Goal: Information Seeking & Learning: Learn about a topic

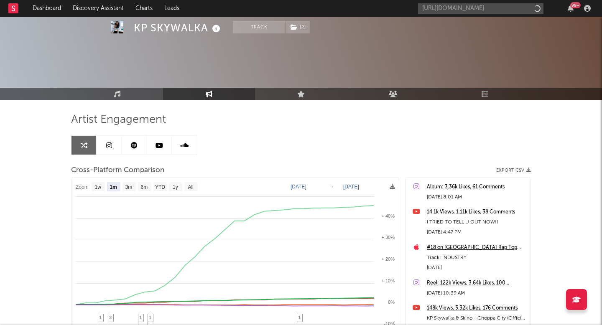
select select "1m"
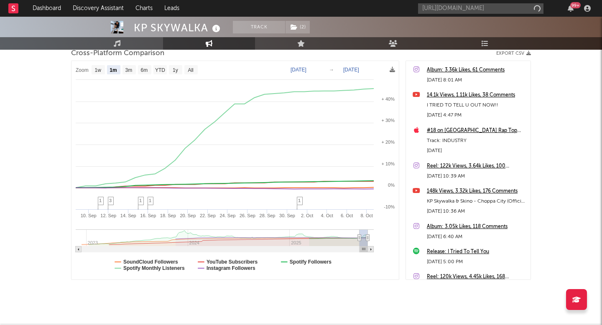
scroll to position [0, 132]
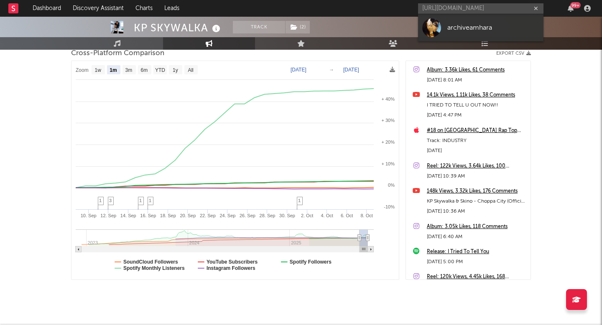
type input "[URL][DOMAIN_NAME]"
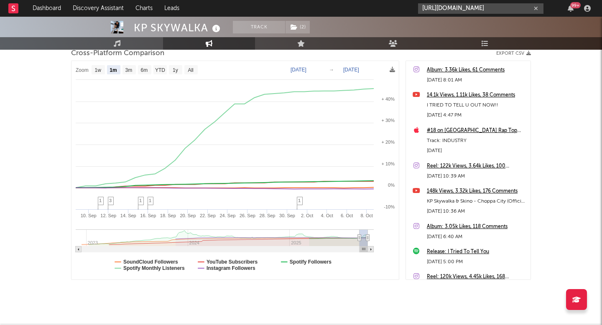
click at [462, 7] on input "[URL][DOMAIN_NAME]" at bounding box center [480, 8] width 125 height 10
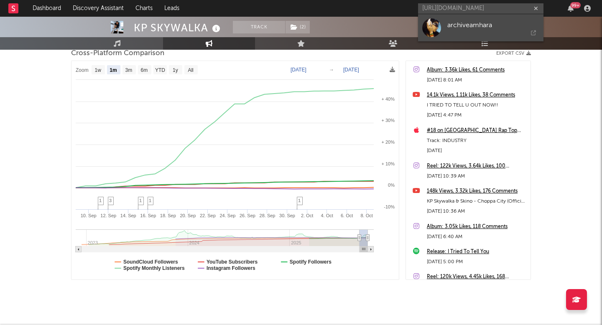
click at [461, 25] on div "archiveamhara" at bounding box center [493, 25] width 92 height 10
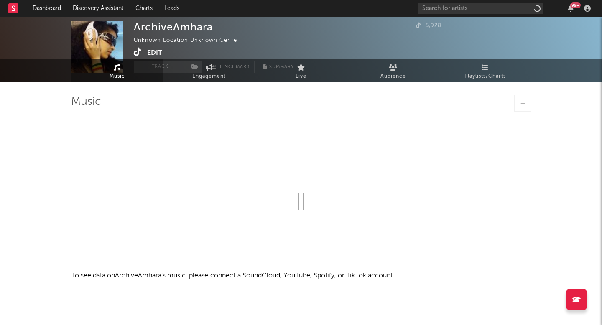
scroll to position [84, 0]
select select "1w"
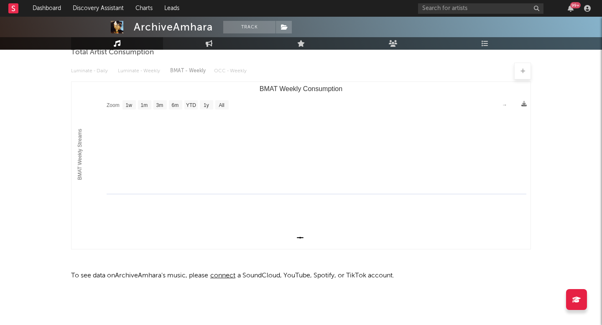
scroll to position [0, 0]
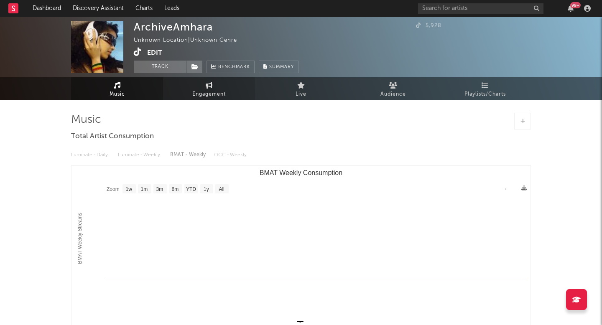
click at [202, 93] on span "Engagement" at bounding box center [208, 94] width 33 height 10
select select "1w"
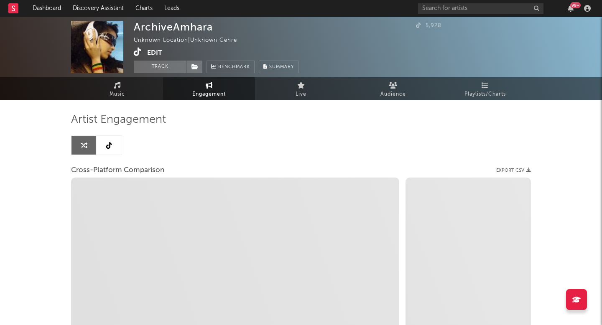
select select "1m"
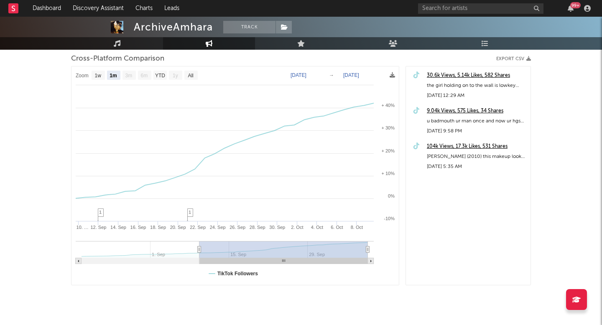
scroll to position [125, 0]
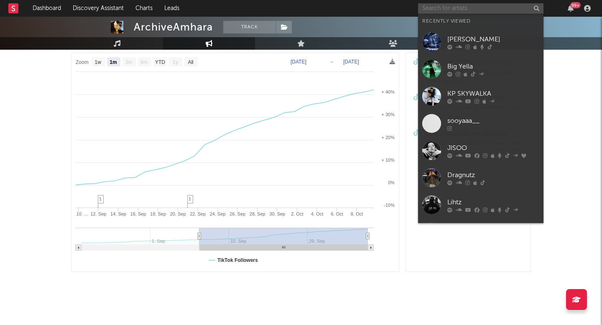
click at [447, 8] on input "text" at bounding box center [480, 8] width 125 height 10
type input "b"
paste input "https://www.tiktok.com/music/original-sound-7539002607264647991?is_from_webapp=…"
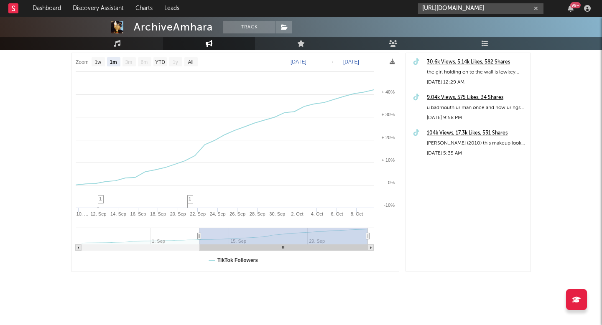
click at [481, 7] on input "https://www.tiktok.com/music/original-sound-7539002607264647991?is_from_webapp=…" at bounding box center [480, 8] width 125 height 10
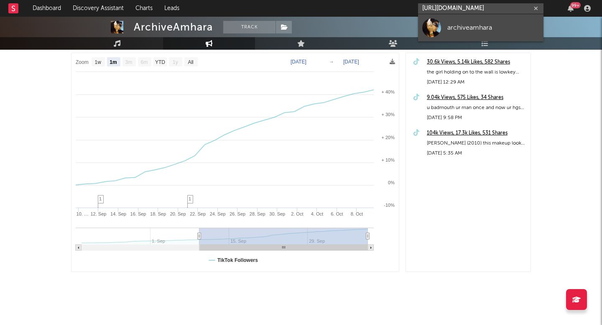
type input "https://www.tiktok.com/music/original-sound-7539002607264647991?is_from_webapp=…"
click at [472, 25] on div "archiveamhara" at bounding box center [493, 28] width 92 height 10
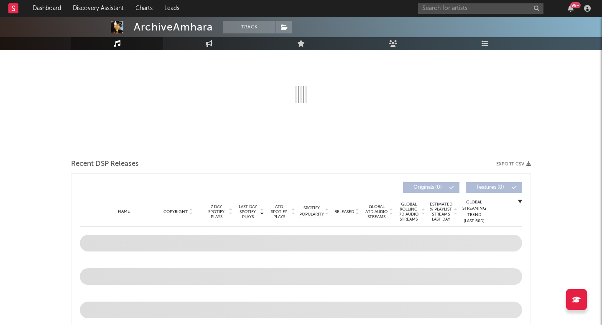
select select "1w"
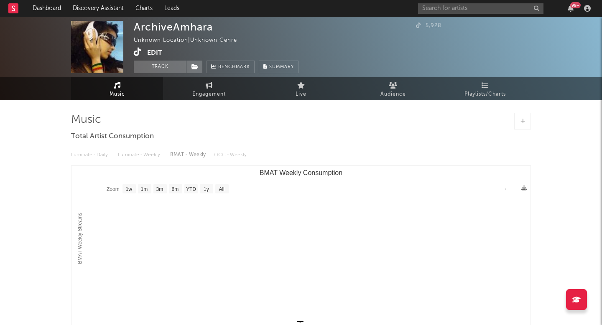
click at [147, 155] on div "Luminate - Daily Luminate - Weekly BMAT - Weekly OCC - Weekly" at bounding box center [301, 155] width 460 height 14
click at [223, 84] on link "Engagement" at bounding box center [209, 88] width 92 height 23
select select "1w"
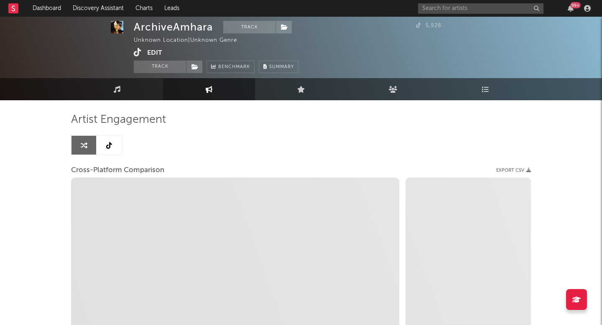
scroll to position [5, 0]
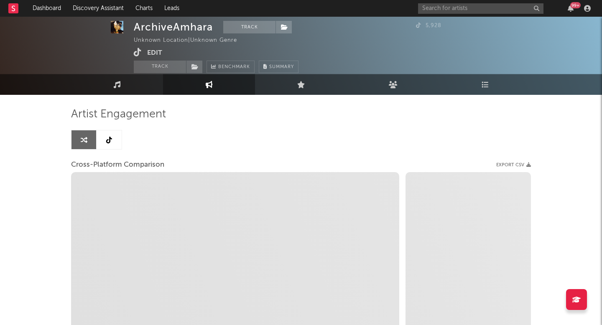
click at [99, 141] on link at bounding box center [109, 139] width 25 height 19
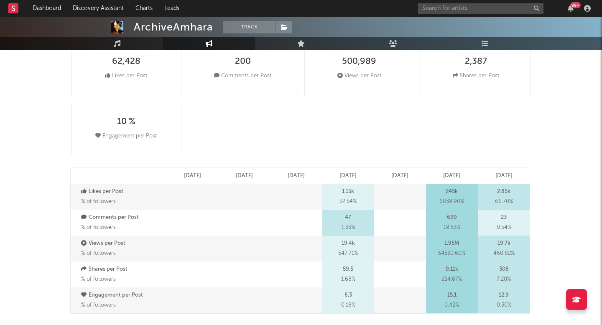
select select "1w"
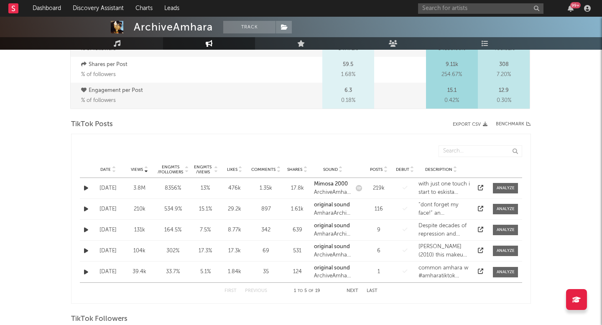
scroll to position [357, 0]
click at [451, 13] on input "text" at bounding box center [480, 8] width 125 height 10
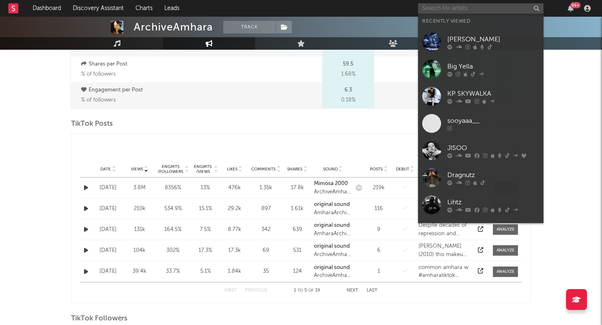
paste input "[URL][DOMAIN_NAME]"
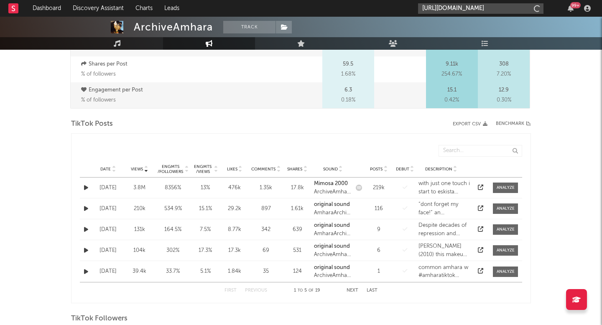
type input "[URL][DOMAIN_NAME]"
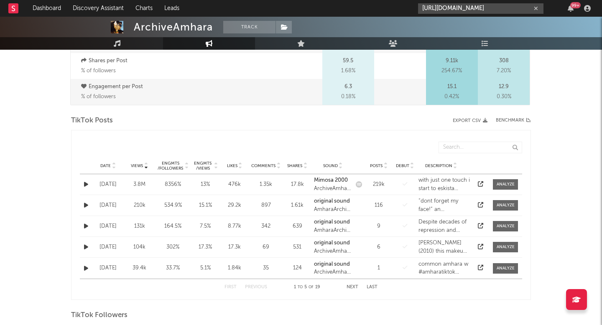
scroll to position [360, 0]
click at [490, 13] on input "[URL][DOMAIN_NAME]" at bounding box center [480, 8] width 125 height 10
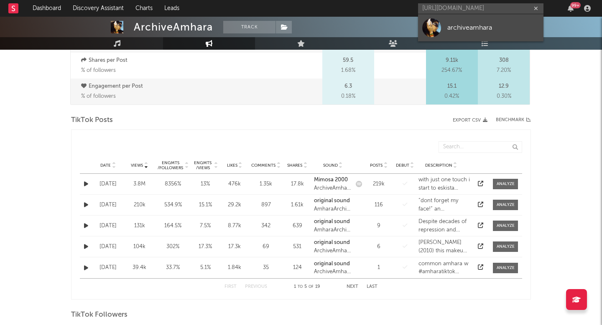
scroll to position [0, 0]
click at [469, 37] on link "archiveamhara" at bounding box center [480, 27] width 125 height 27
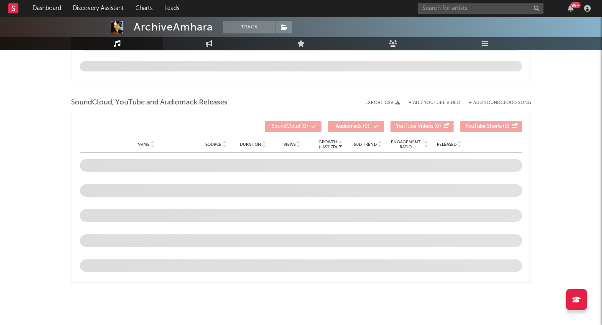
scroll to position [84, 0]
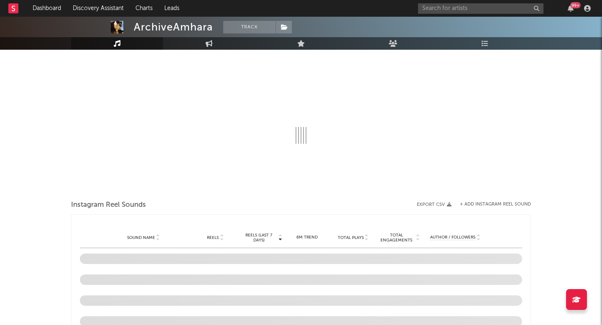
select select "1w"
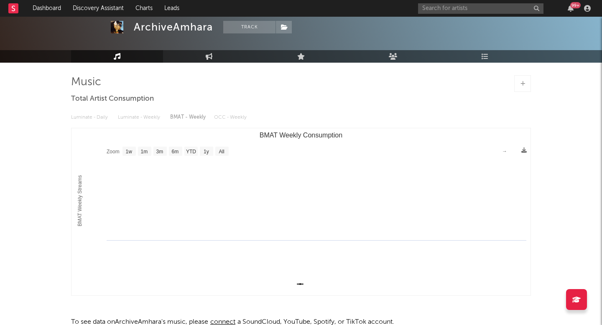
scroll to position [36, 0]
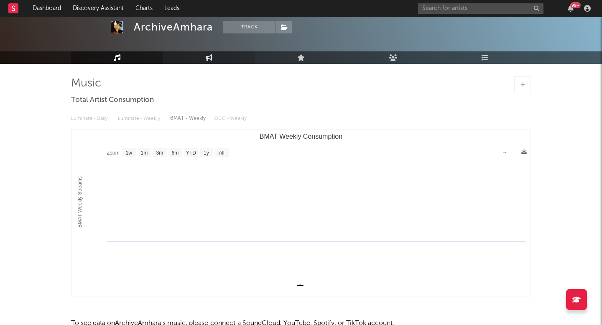
click at [206, 62] on link "Engagement" at bounding box center [209, 57] width 92 height 13
select select "1w"
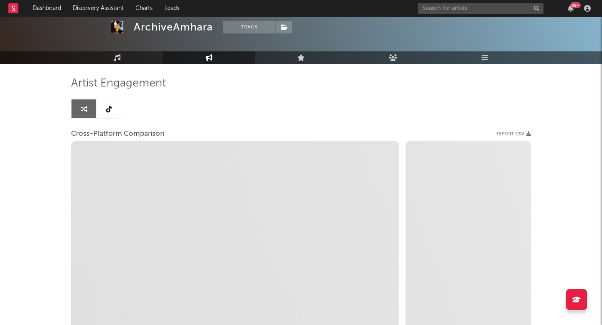
select select "1m"
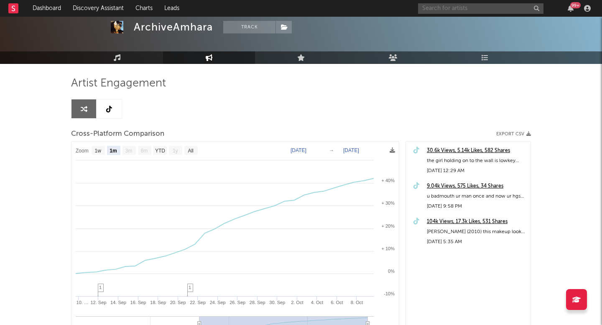
click at [481, 7] on input "text" at bounding box center [480, 8] width 125 height 10
paste input "Furacão 2000"
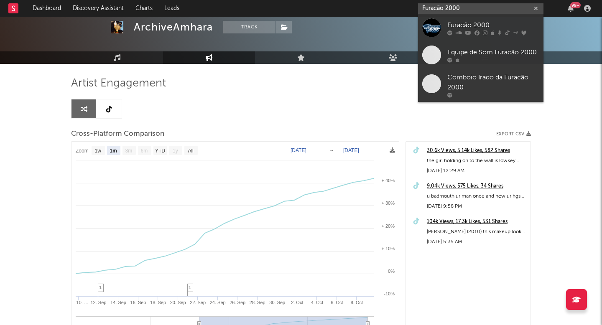
click at [475, 9] on input "Furacão 2000" at bounding box center [480, 8] width 125 height 10
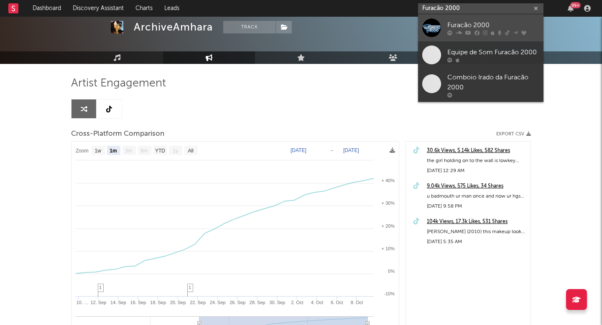
type input "Furacão 2000"
click at [475, 28] on div "Furacão 2000" at bounding box center [493, 25] width 92 height 10
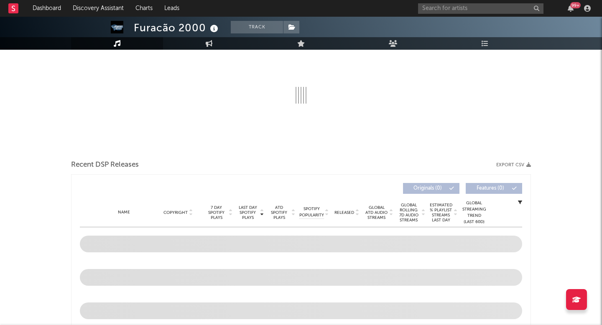
select select "6m"
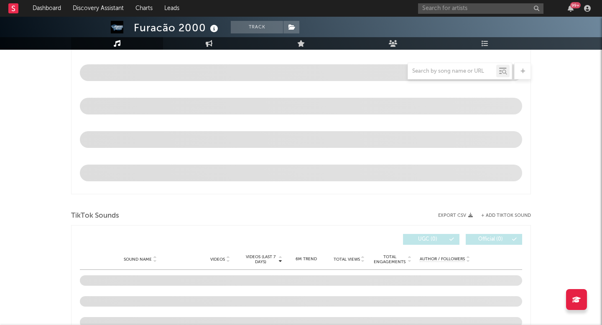
select select "6m"
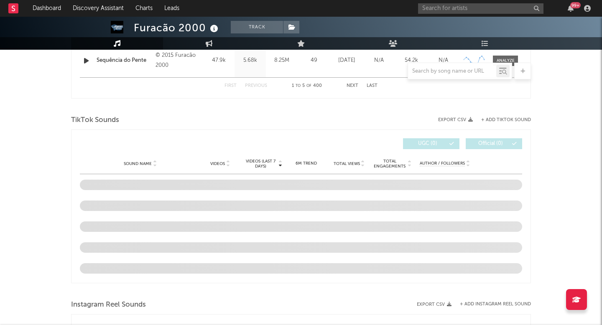
scroll to position [541, 0]
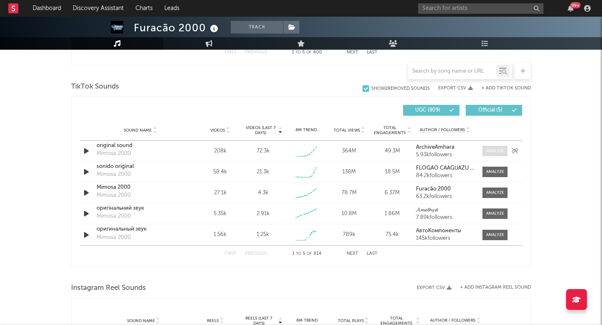
click at [495, 153] on div at bounding box center [495, 151] width 18 height 6
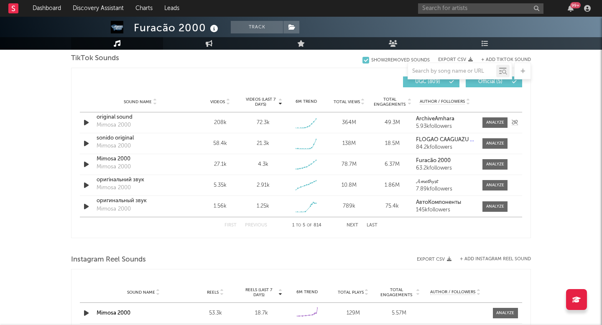
scroll to position [564, 0]
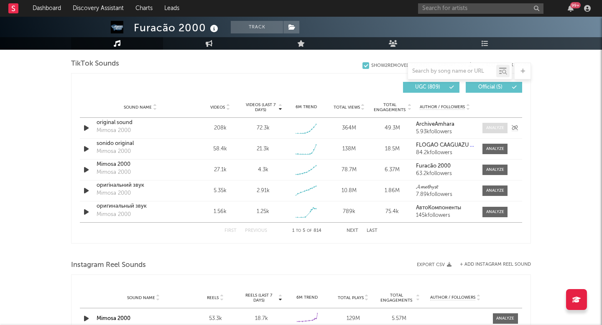
click at [487, 125] on div at bounding box center [495, 128] width 18 height 6
select select "1w"
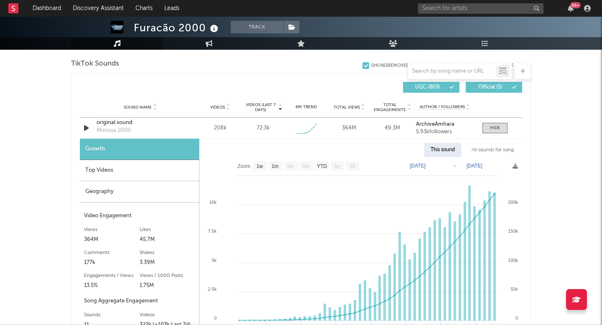
click at [123, 186] on div "Geography" at bounding box center [139, 191] width 119 height 21
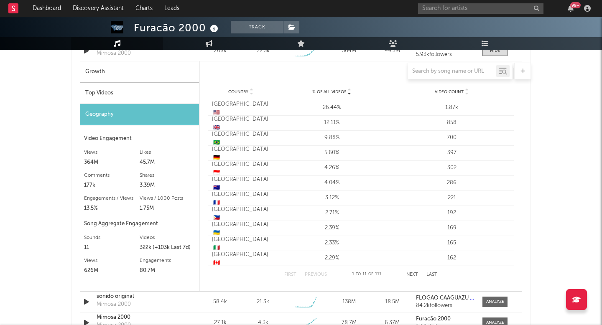
scroll to position [629, 0]
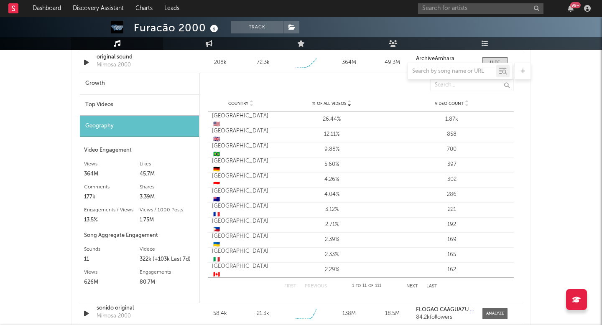
click at [161, 109] on div "Top Videos" at bounding box center [139, 104] width 119 height 21
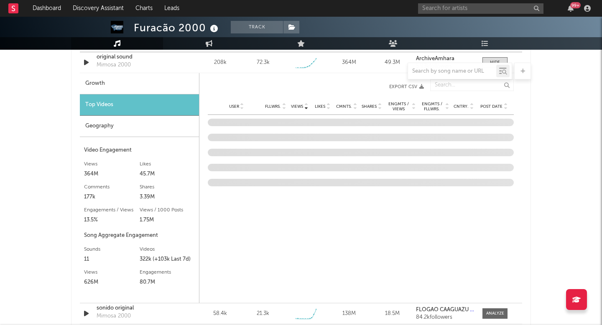
click at [135, 87] on div "Growth" at bounding box center [139, 83] width 119 height 21
select select "1w"
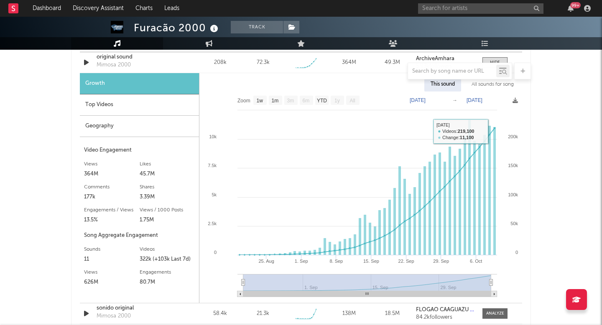
click at [487, 85] on div "All sounds for song" at bounding box center [492, 84] width 55 height 14
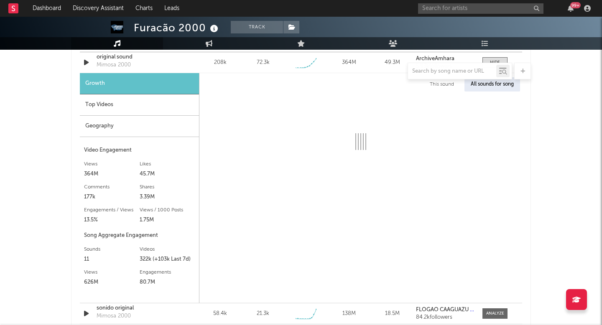
select select "1w"
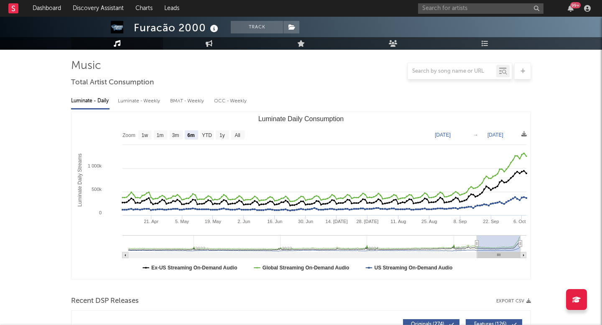
scroll to position [0, 0]
